Goal: Task Accomplishment & Management: Manage account settings

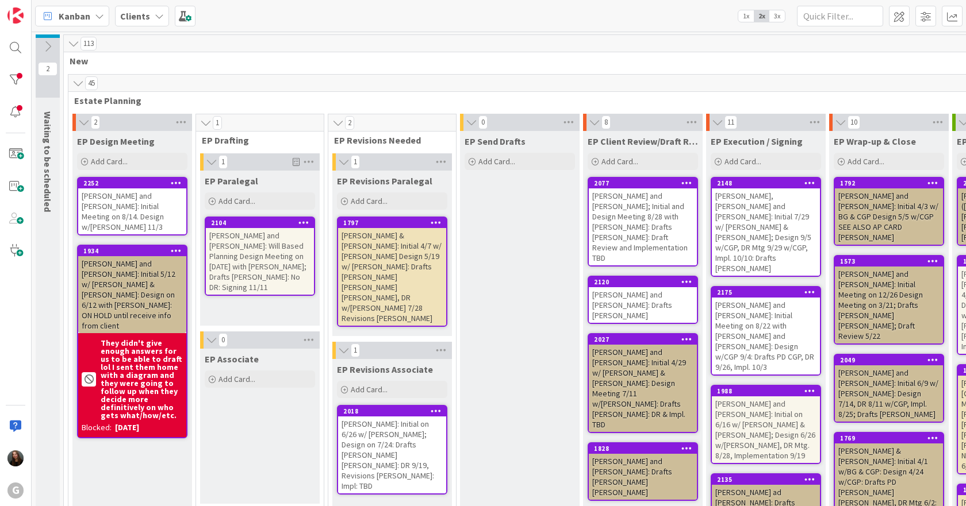
click at [253, 261] on div "[PERSON_NAME] and [PERSON_NAME]: Will Based Planning Design Meeting on [DATE] w…" at bounding box center [260, 261] width 108 height 67
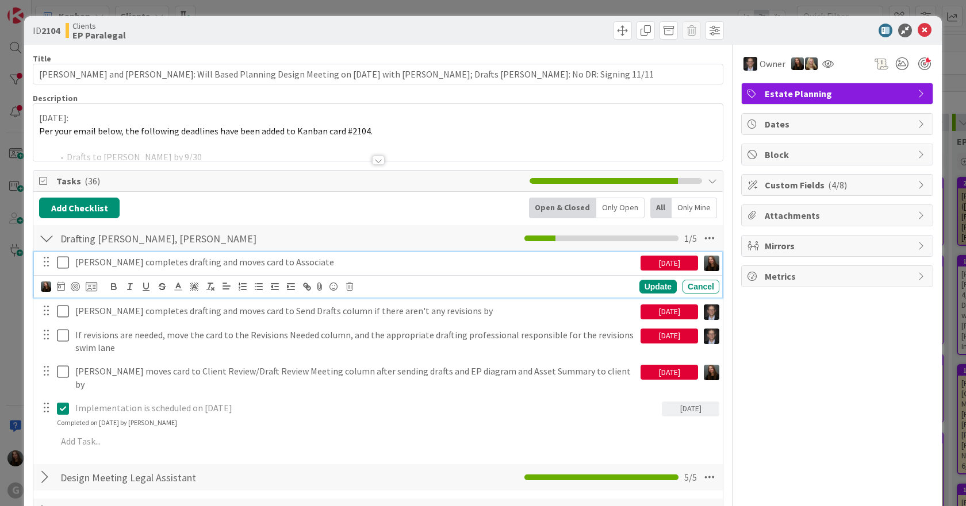
click at [64, 266] on icon at bounding box center [63, 263] width 12 height 14
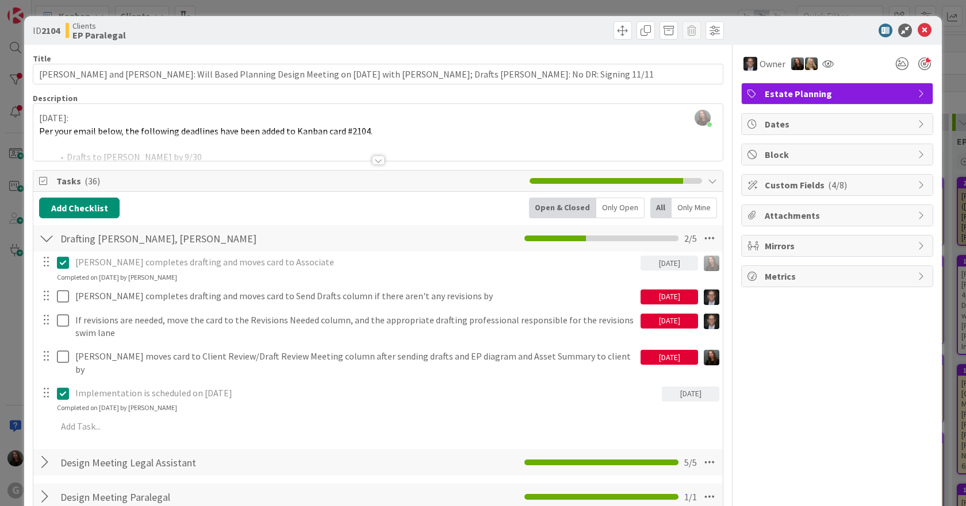
click at [380, 162] on div "Title 127 / 128 [PERSON_NAME] and [PERSON_NAME]: Will Based Planning Design Mee…" at bounding box center [378, 470] width 690 height 851
click at [378, 160] on div at bounding box center [378, 160] width 13 height 9
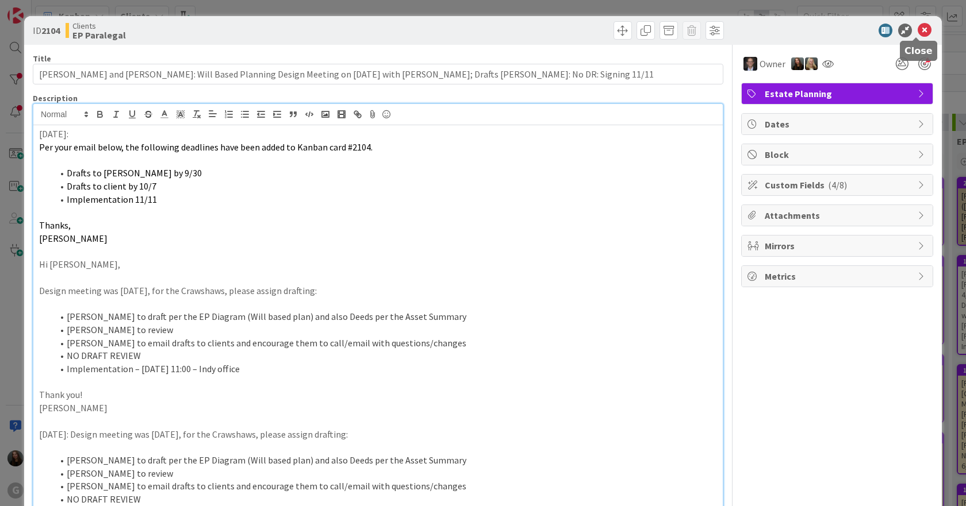
click at [917, 34] on icon at bounding box center [924, 31] width 14 height 14
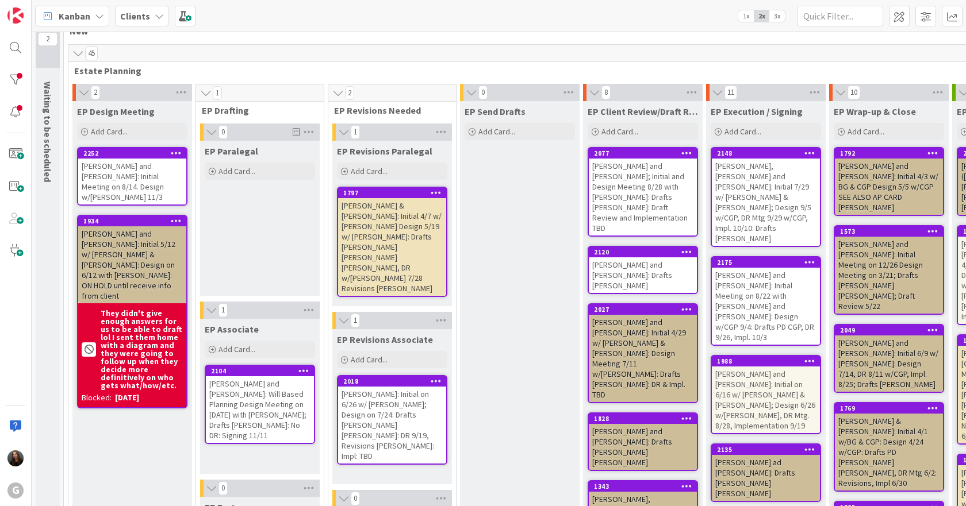
scroll to position [34, 0]
